Goal: Task Accomplishment & Management: Manage account settings

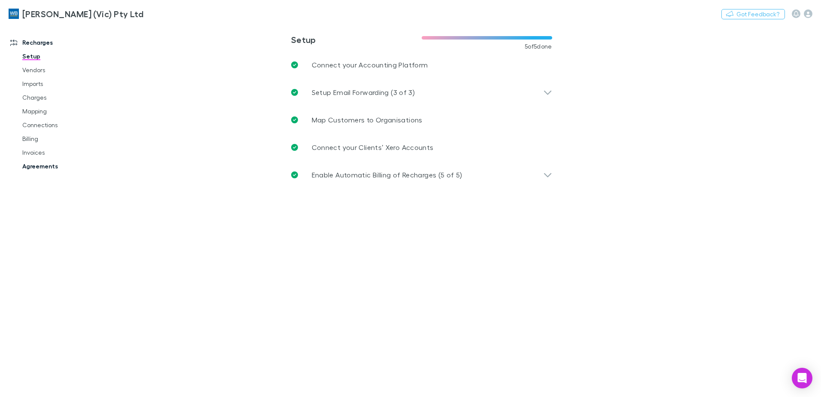
click at [50, 168] on link "Agreements" at bounding box center [65, 166] width 102 height 14
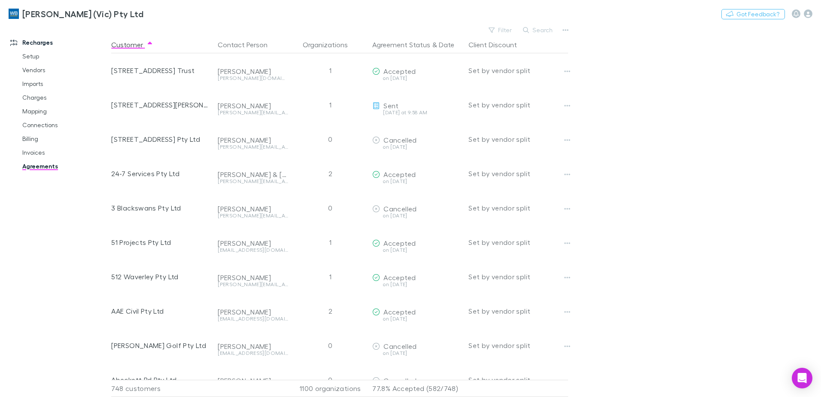
click at [550, 27] on button "Search" at bounding box center [538, 30] width 39 height 10
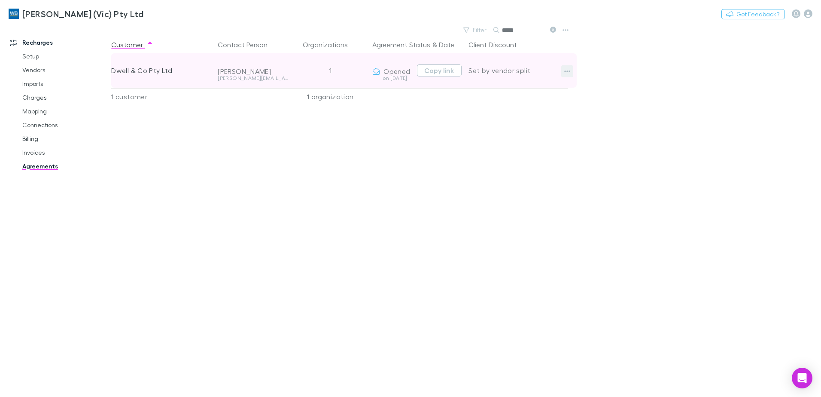
click at [566, 67] on button "button" at bounding box center [567, 71] width 12 height 12
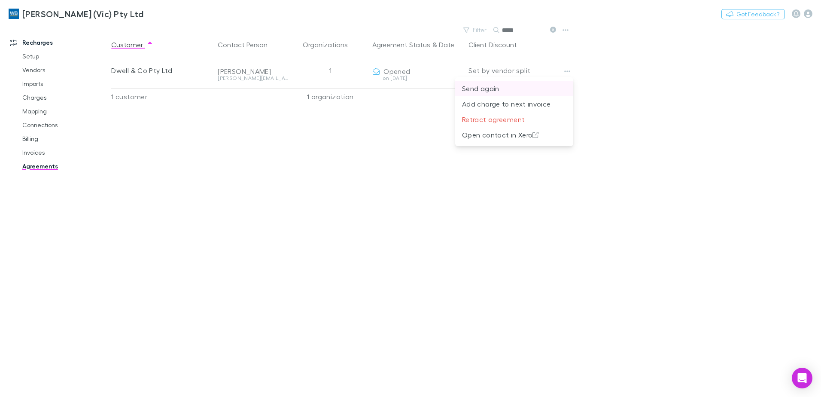
click at [514, 86] on p "Send again" at bounding box center [514, 88] width 104 height 10
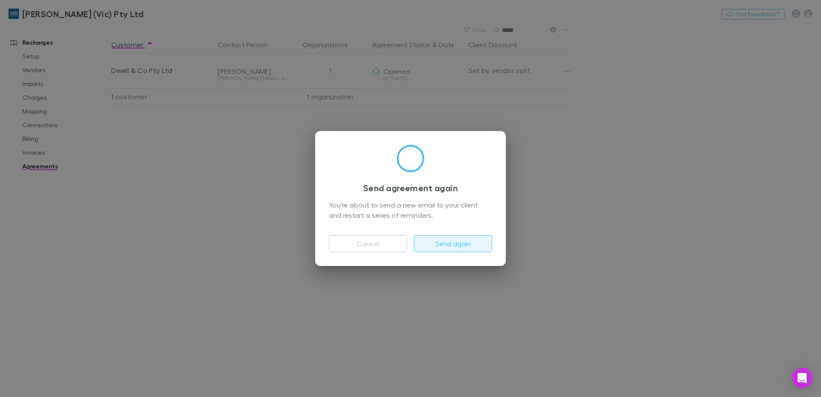
click at [444, 247] on button "Send again" at bounding box center [453, 243] width 78 height 17
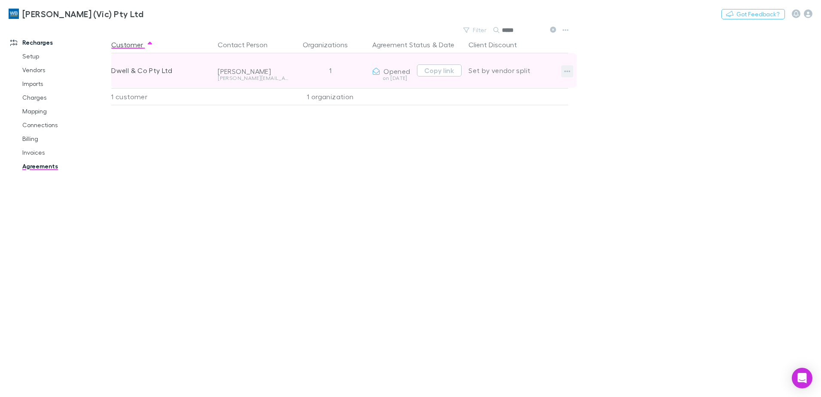
click at [566, 70] on icon "button" at bounding box center [567, 71] width 6 height 7
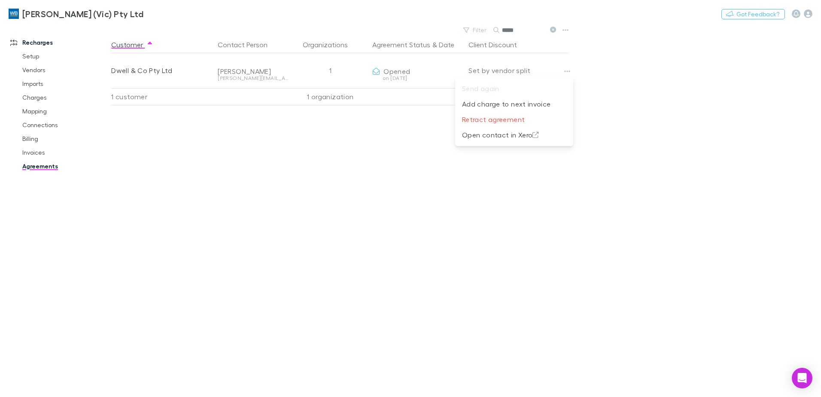
click at [636, 239] on div at bounding box center [410, 198] width 821 height 397
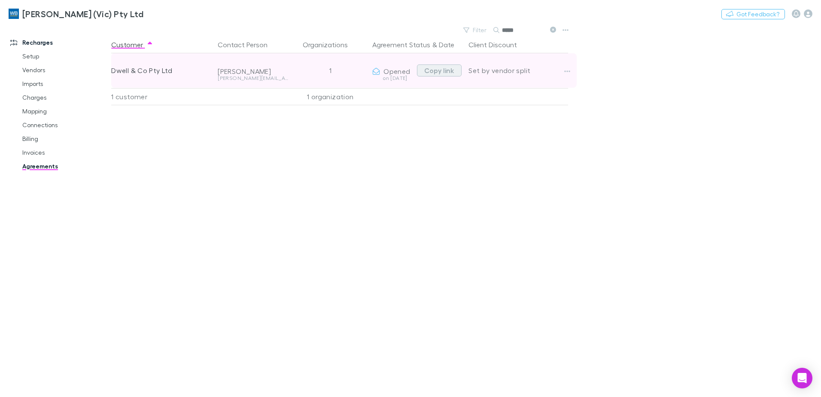
click at [443, 68] on button "Copy link" at bounding box center [439, 70] width 45 height 12
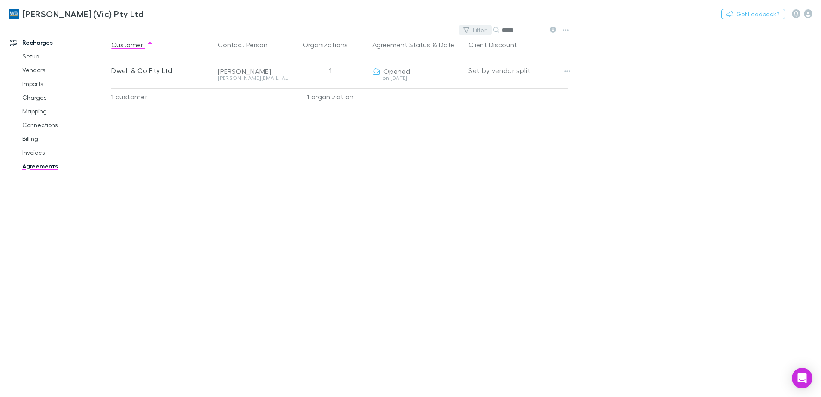
drag, startPoint x: 496, startPoint y: 32, endPoint x: 458, endPoint y: 23, distance: 39.4
click at [471, 30] on div "Filter Search *****" at bounding box center [509, 30] width 100 height 12
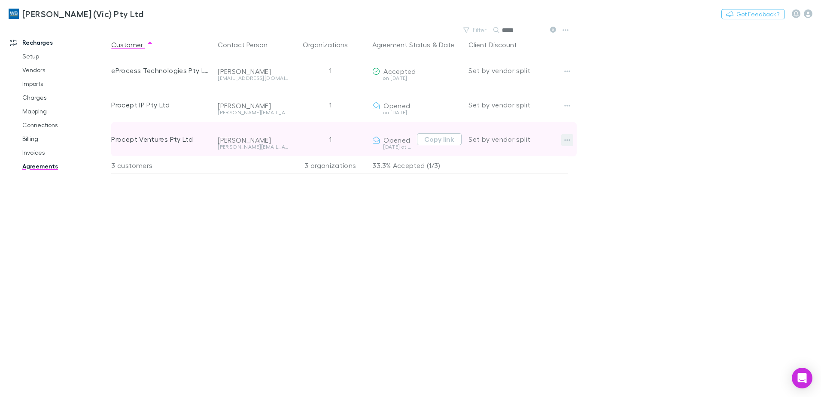
type input "*****"
click at [569, 141] on icon "button" at bounding box center [567, 140] width 6 height 7
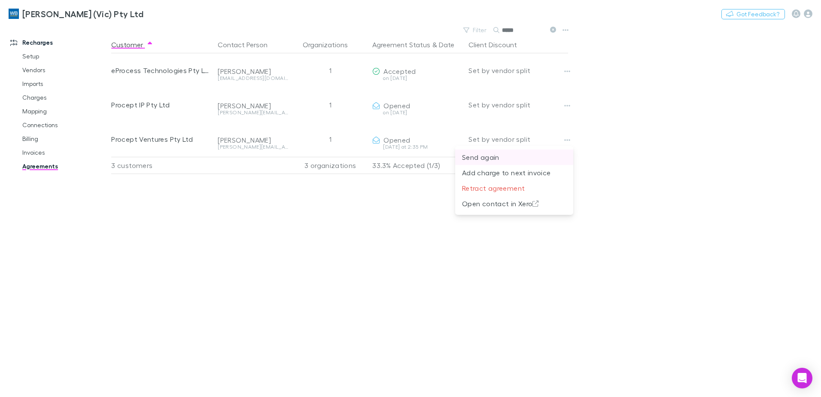
click at [502, 152] on p "Send again" at bounding box center [514, 157] width 104 height 10
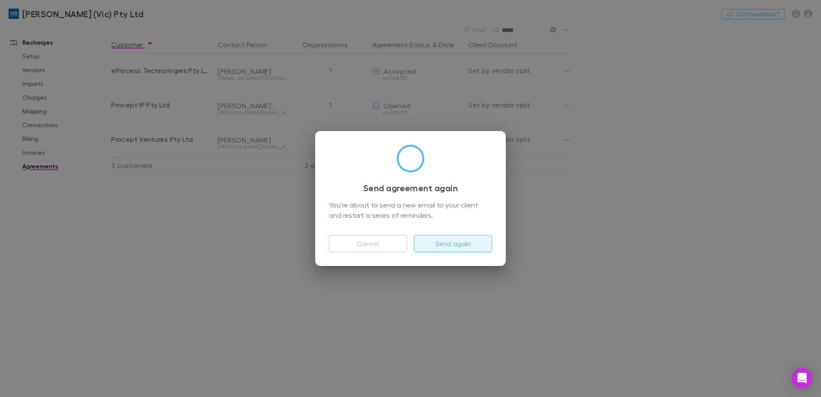
click at [449, 245] on button "Send again" at bounding box center [453, 243] width 78 height 17
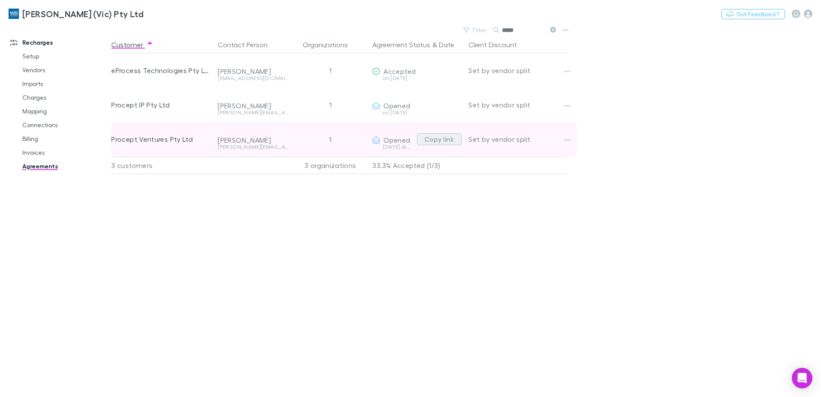
click at [440, 138] on button "Copy link" at bounding box center [439, 139] width 45 height 12
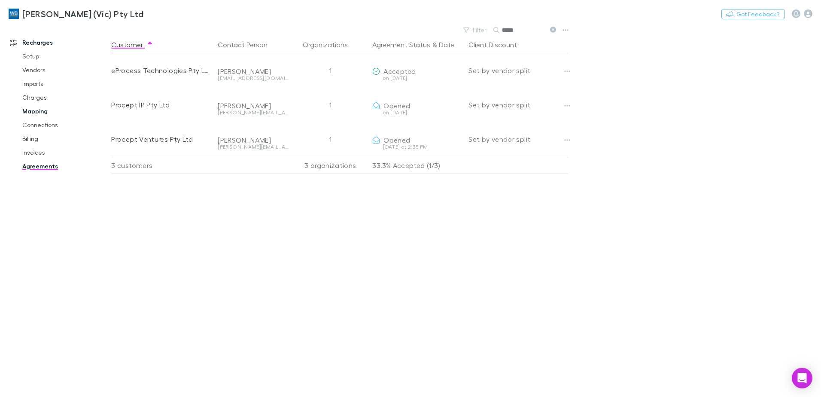
drag, startPoint x: 36, startPoint y: 110, endPoint x: 55, endPoint y: 116, distance: 20.4
click at [36, 110] on link "Mapping" at bounding box center [65, 111] width 102 height 14
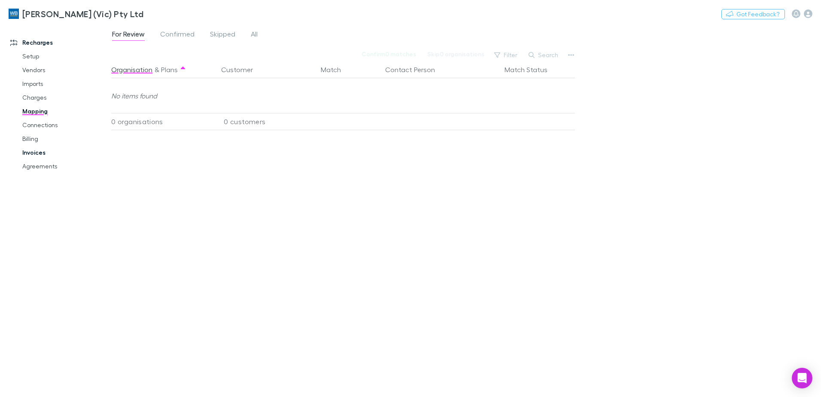
drag, startPoint x: 29, startPoint y: 154, endPoint x: 46, endPoint y: 154, distance: 16.7
click at [29, 154] on link "Invoices" at bounding box center [65, 153] width 102 height 14
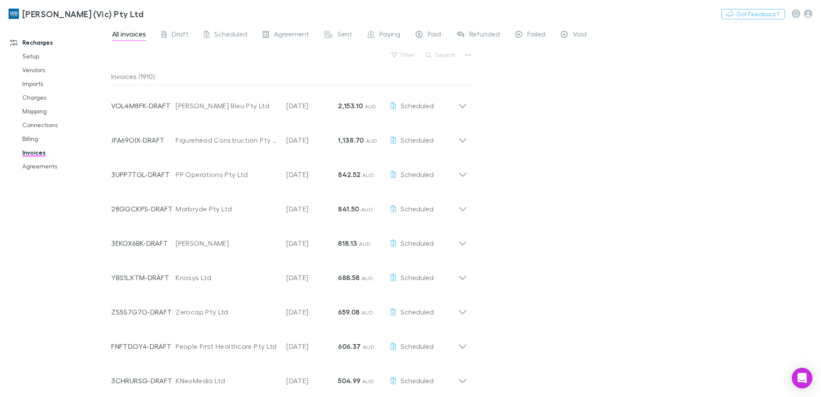
click at [449, 55] on button "Search" at bounding box center [440, 55] width 39 height 10
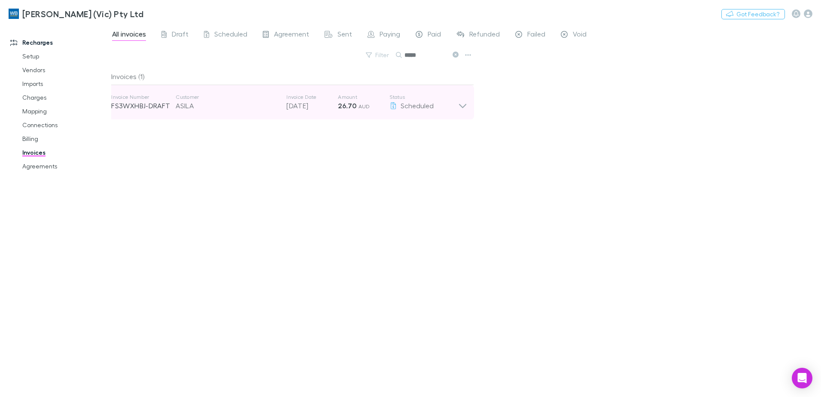
type input "*****"
click at [462, 106] on icon at bounding box center [462, 102] width 9 height 17
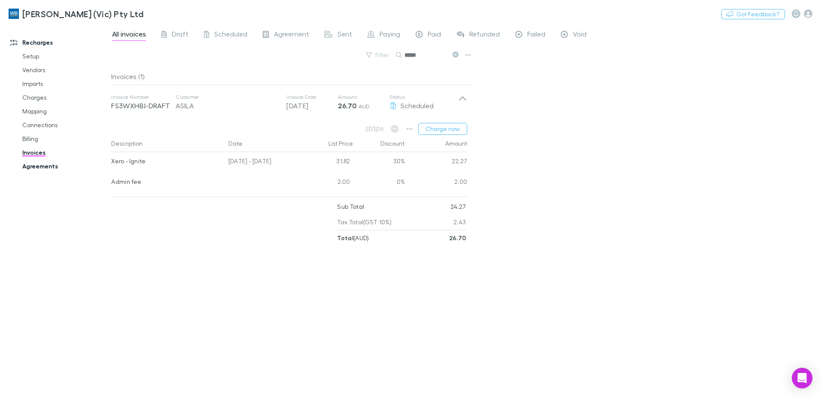
click at [46, 164] on link "Agreements" at bounding box center [65, 166] width 102 height 14
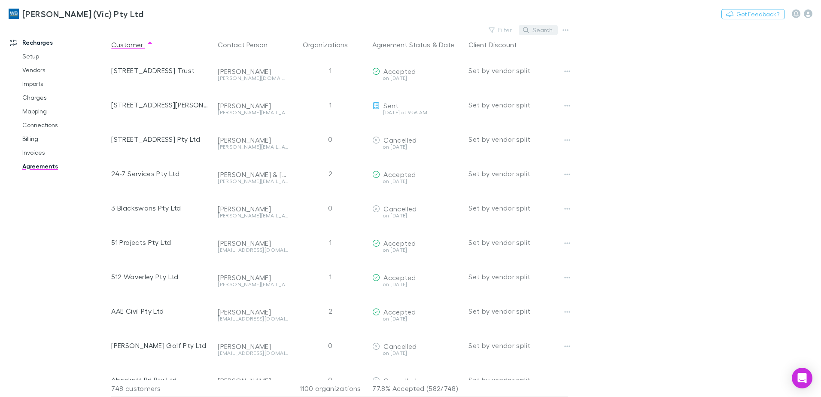
click at [537, 30] on button "Search" at bounding box center [538, 30] width 39 height 10
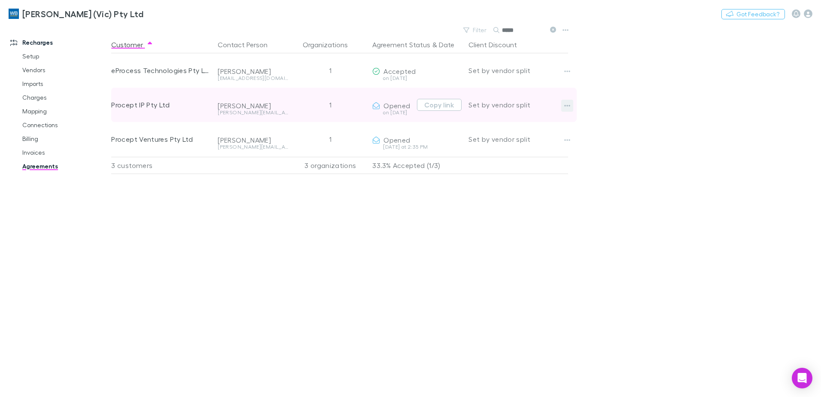
type input "*****"
click at [565, 105] on icon "button" at bounding box center [567, 105] width 6 height 7
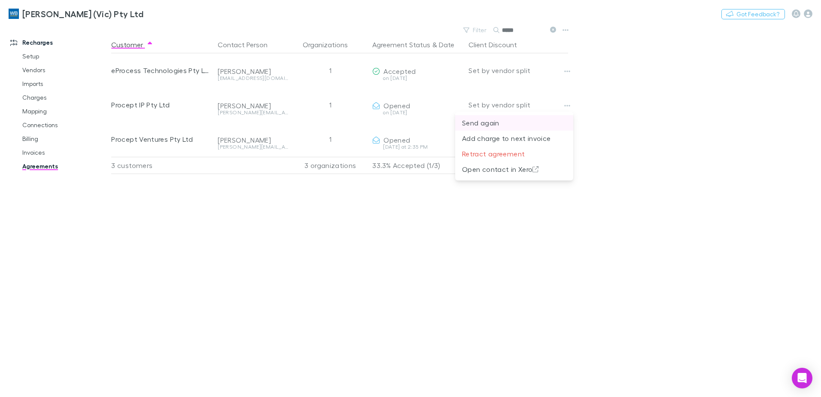
click at [512, 124] on p "Send again" at bounding box center [514, 123] width 104 height 10
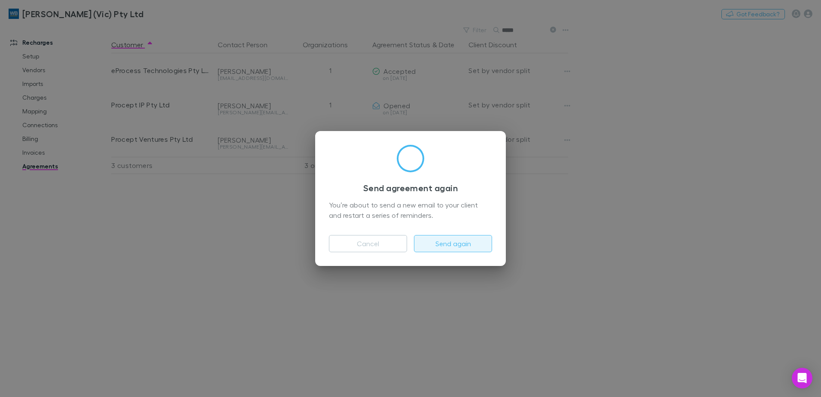
click at [454, 239] on button "Send again" at bounding box center [453, 243] width 78 height 17
